Goal: Navigation & Orientation: Find specific page/section

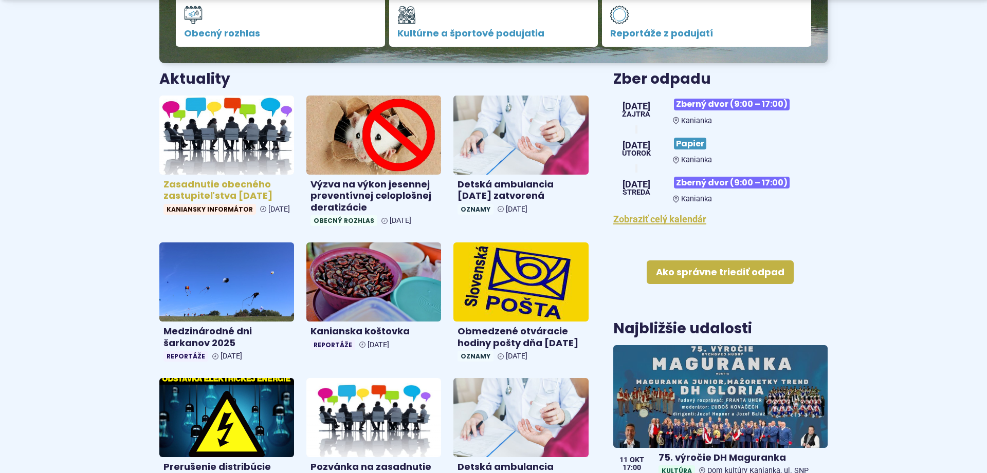
scroll to position [367, 0]
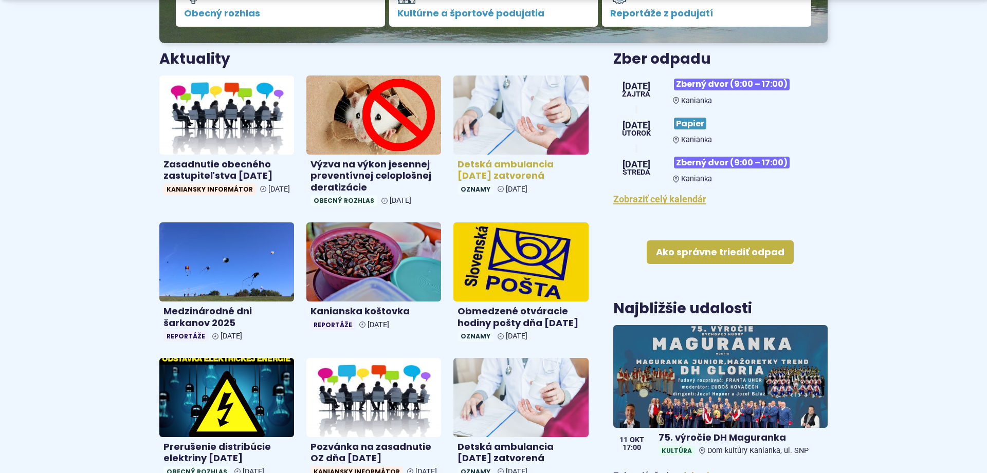
click at [467, 176] on h4 "Detská ambulancia 8.10.2025 zatvorená" at bounding box center [520, 170] width 126 height 23
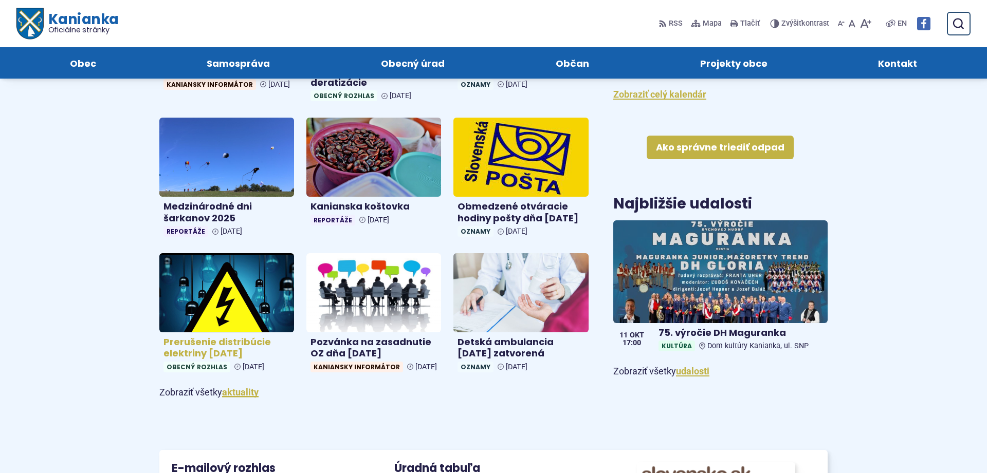
scroll to position [262, 0]
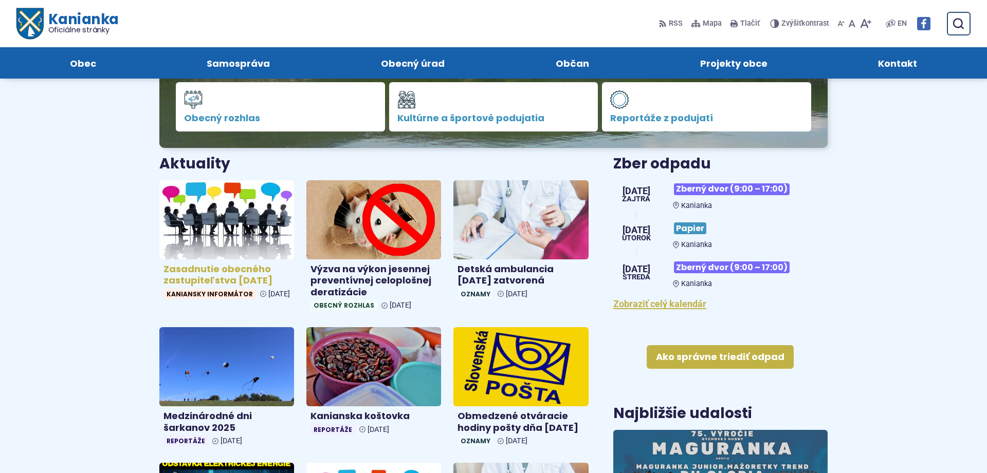
click at [191, 279] on h4 "Zasadnutie obecného zastupiteľstva 8.10.2025" at bounding box center [226, 275] width 126 height 23
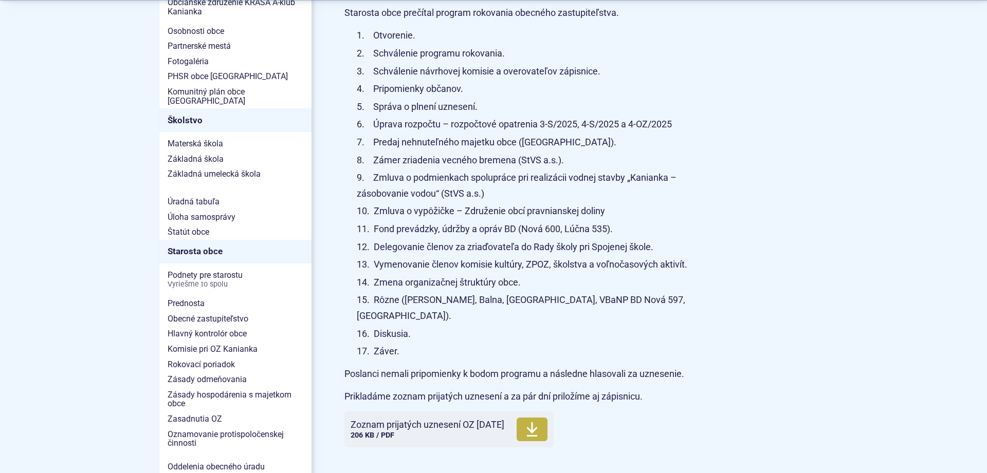
scroll to position [577, 0]
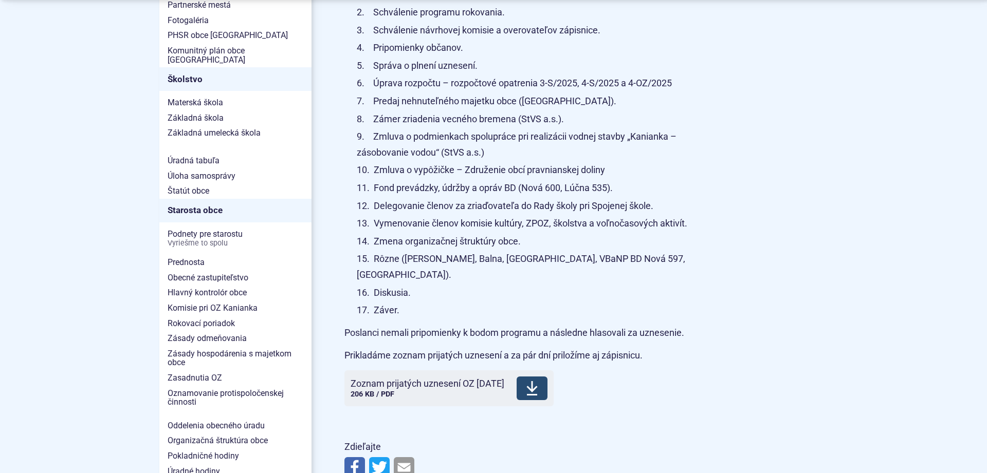
click at [426, 379] on span "Zoznam prijatých uznesení OZ 8.10.2025" at bounding box center [427, 384] width 154 height 10
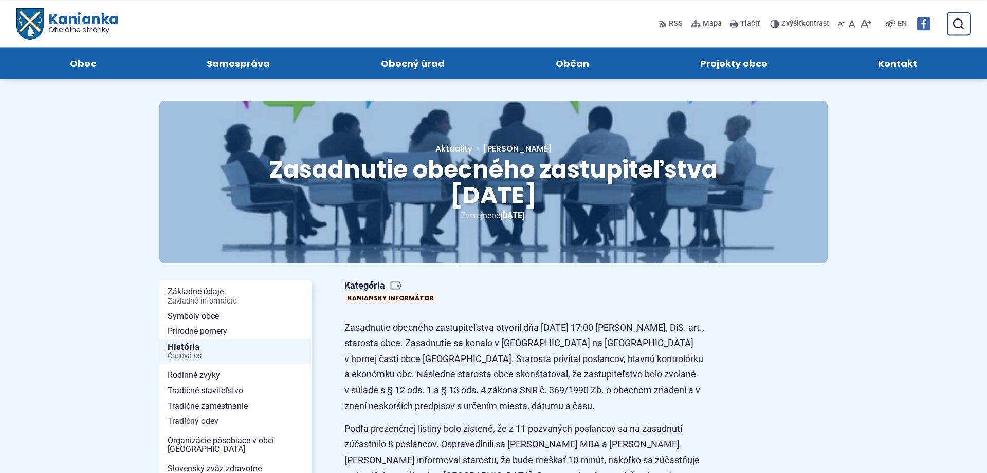
scroll to position [0, 0]
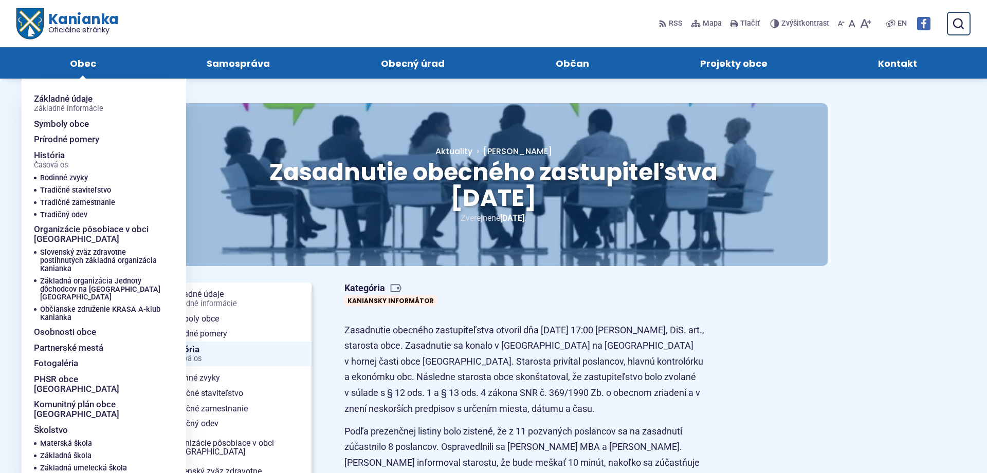
click at [85, 62] on span "Obec" at bounding box center [83, 62] width 26 height 31
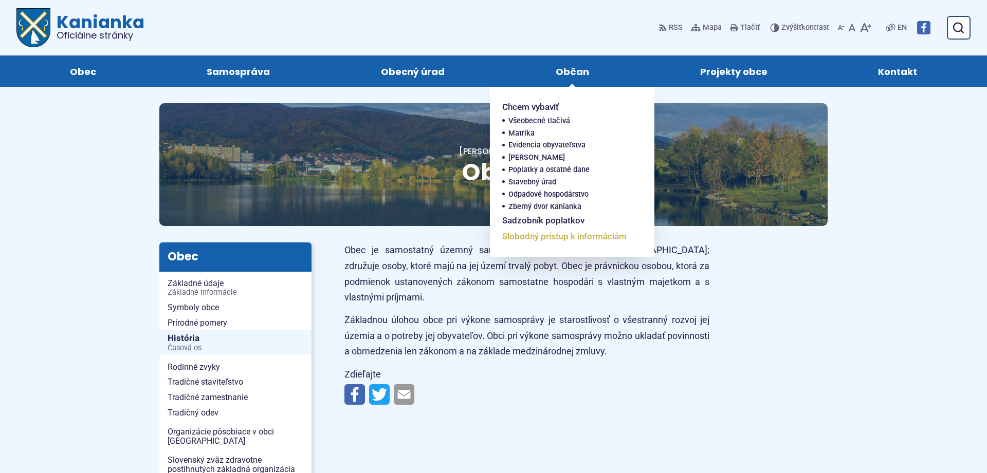
click at [520, 244] on span "Slobodný prístup k informáciám" at bounding box center [564, 237] width 124 height 16
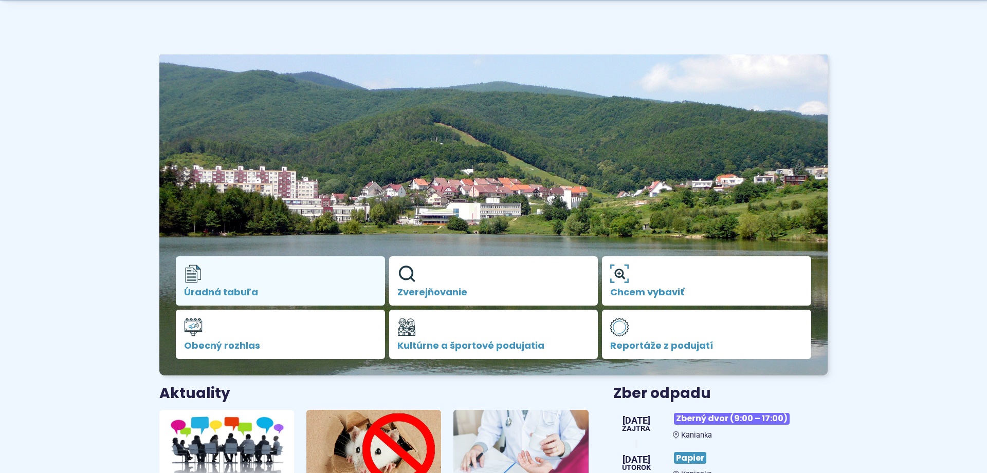
scroll to position [52, 0]
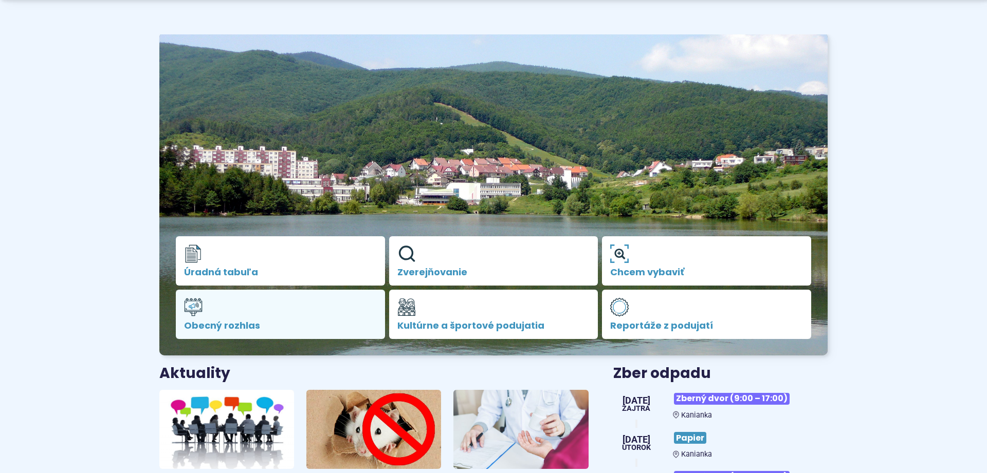
click at [274, 302] on link "Obecný rozhlas" at bounding box center [280, 314] width 209 height 49
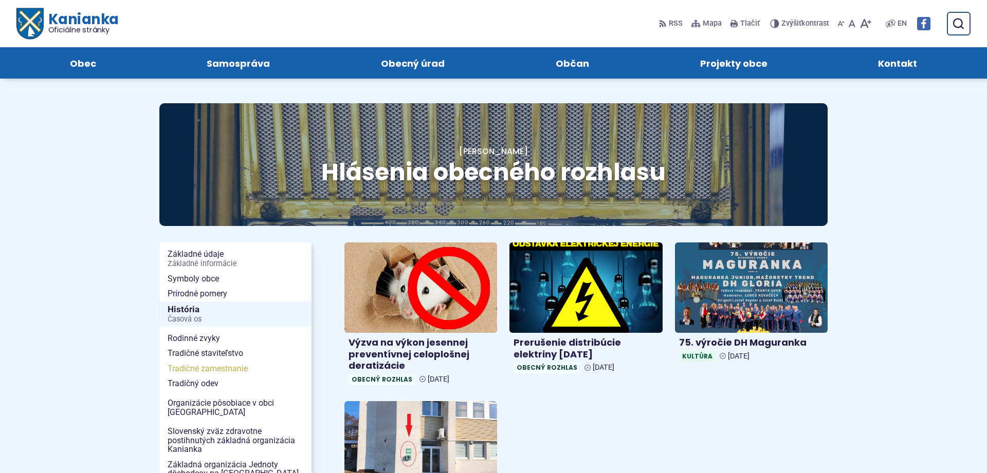
click at [184, 372] on span "Tradičné zamestnanie" at bounding box center [236, 368] width 136 height 15
